Goal: Transaction & Acquisition: Purchase product/service

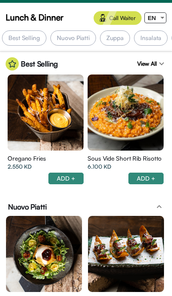
click at [153, 17] on span "EN" at bounding box center [152, 17] width 8 height 7
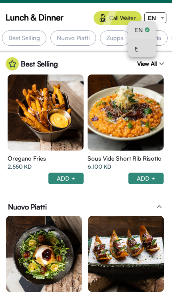
click at [148, 46] on div "ع" at bounding box center [142, 48] width 15 height 18
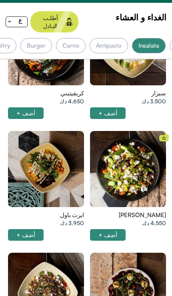
scroll to position [0, -123]
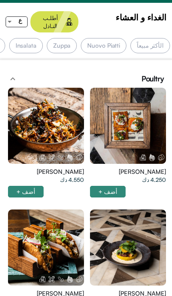
click at [112, 38] on div "Nuovo Piatti" at bounding box center [104, 45] width 46 height 15
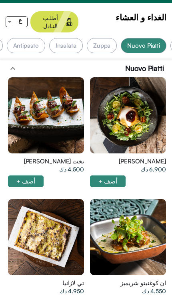
click at [79, 38] on div "Insalata" at bounding box center [66, 45] width 34 height 15
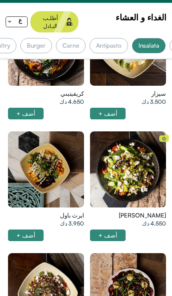
click at [60, 157] on div at bounding box center [46, 169] width 76 height 76
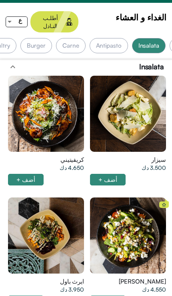
click at [68, 115] on div at bounding box center [46, 114] width 76 height 76
click at [109, 38] on div "Antipasto" at bounding box center [109, 45] width 38 height 15
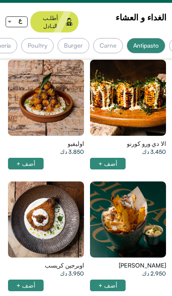
click at [68, 125] on div at bounding box center [46, 98] width 76 height 76
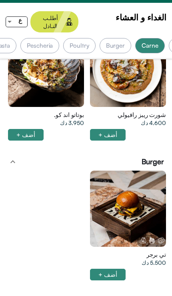
click at [126, 40] on div "Burger" at bounding box center [116, 45] width 32 height 15
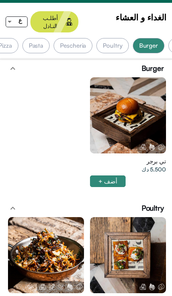
click at [124, 38] on div "Poultry" at bounding box center [113, 45] width 32 height 15
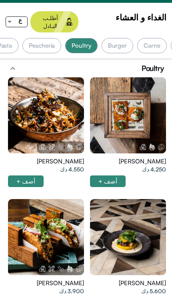
click at [132, 38] on div "Burger" at bounding box center [118, 45] width 32 height 15
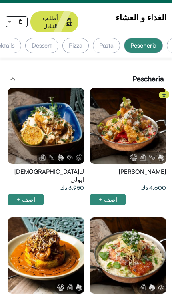
click at [40, 131] on div at bounding box center [46, 126] width 76 height 76
click at [93, 194] on div "أضف +" at bounding box center [108, 200] width 36 height 12
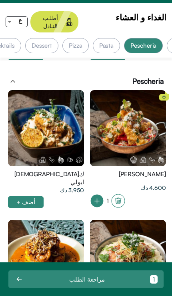
click at [84, 196] on div "أضف +" at bounding box center [46, 202] width 76 height 12
